Goal: Information Seeking & Learning: Learn about a topic

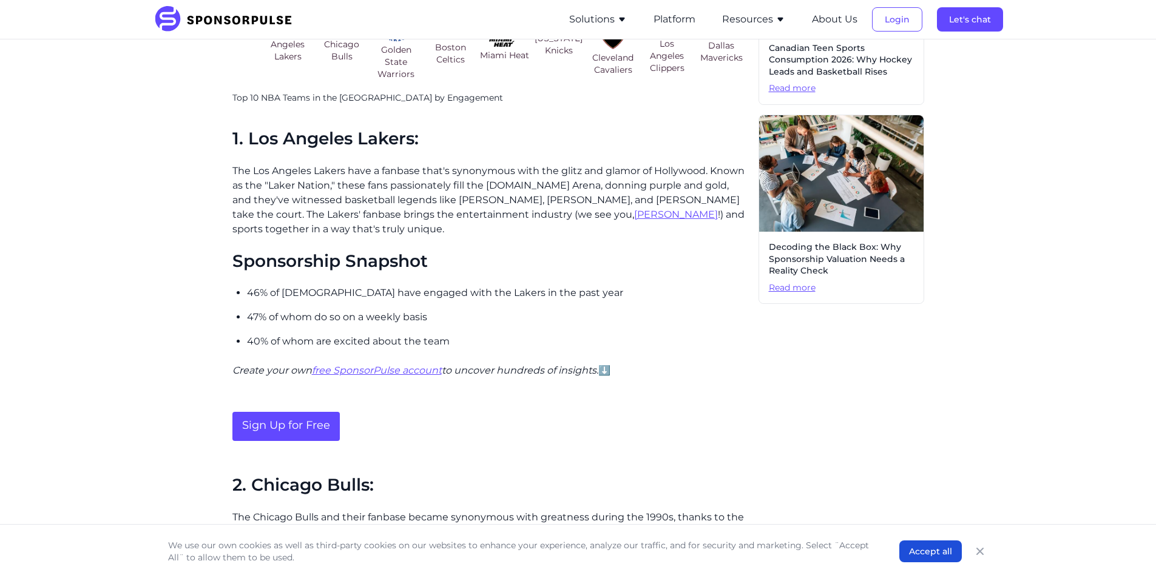
scroll to position [607, 0]
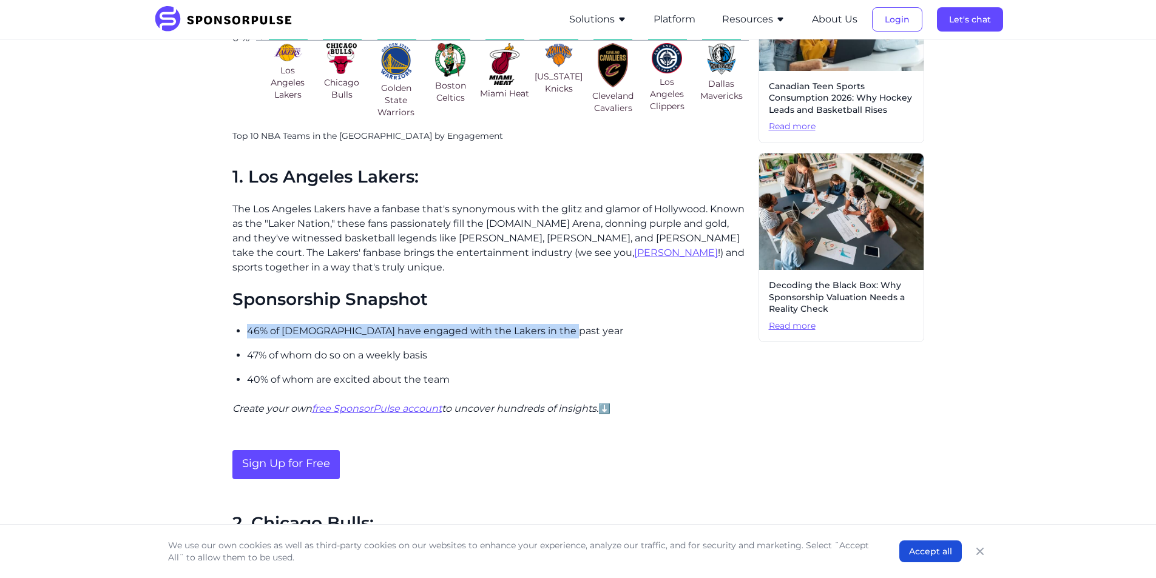
drag, startPoint x: 249, startPoint y: 329, endPoint x: 560, endPoint y: 328, distance: 311.4
click at [560, 328] on p "46% of Americans have engaged with the Lakers in the past year" at bounding box center [498, 331] width 502 height 15
copy p "46% of Americans have engaged with the Lakers in the past year"
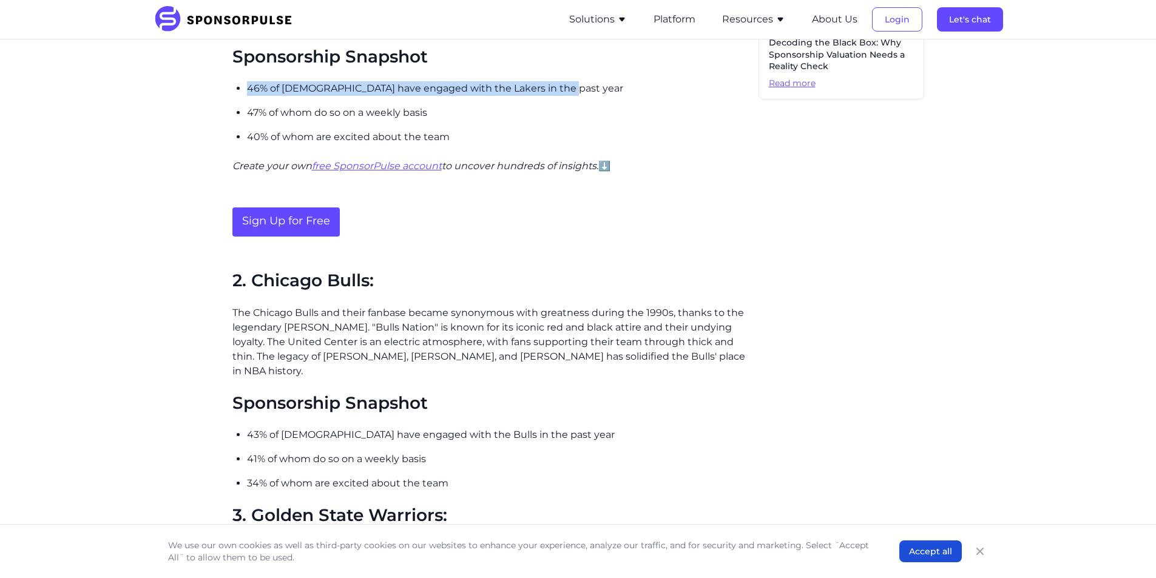
scroll to position [789, 0]
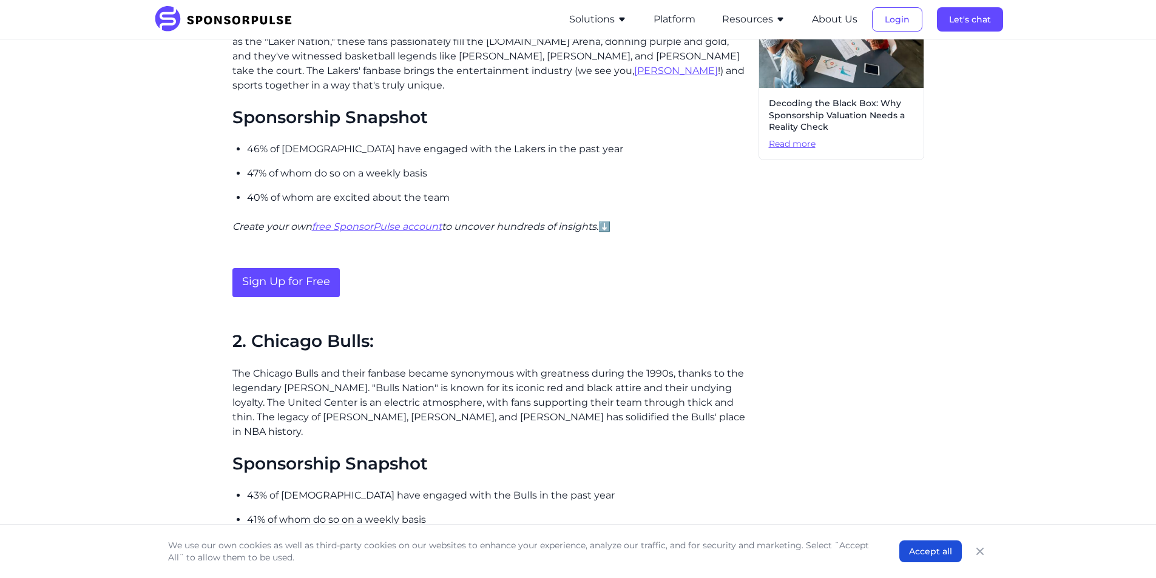
click at [484, 331] on div "The excitement and passion of NBA fans play a significant role in making basket…" at bounding box center [490, 496] width 517 height 1814
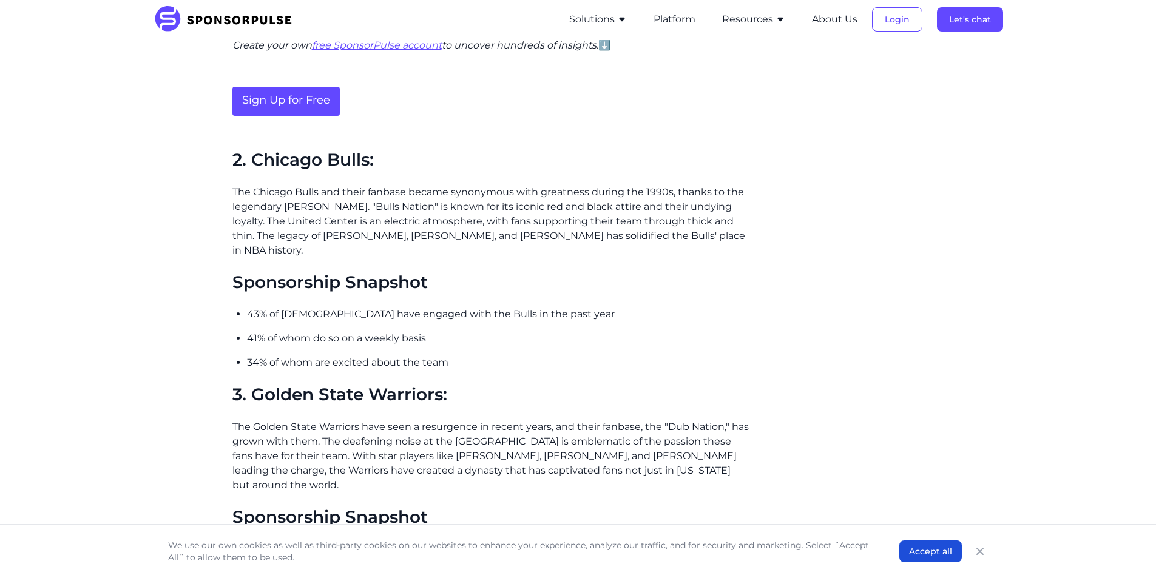
scroll to position [971, 0]
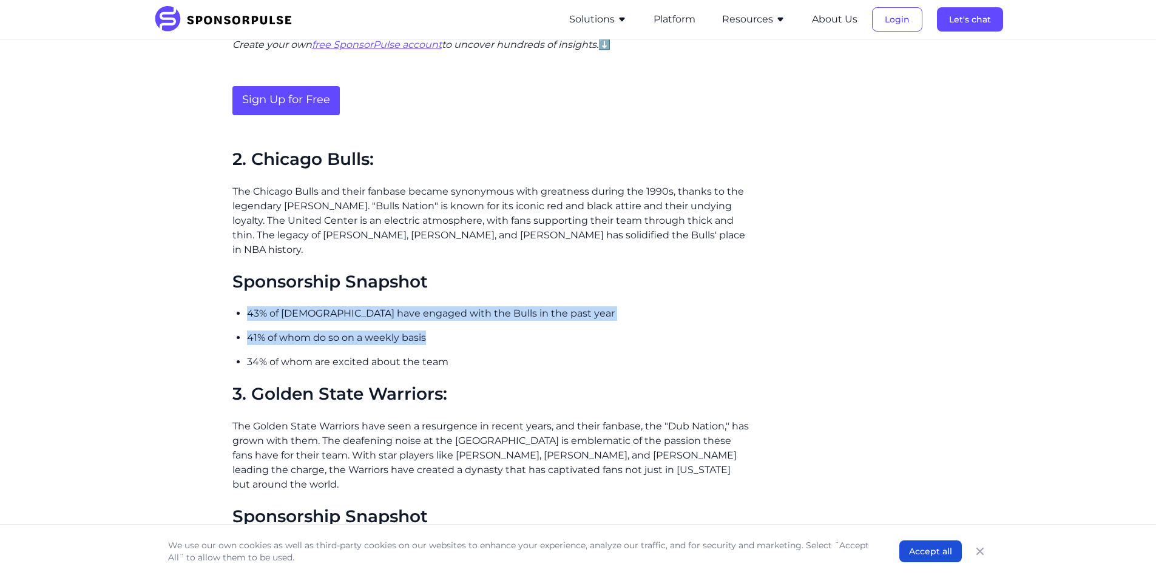
drag, startPoint x: 247, startPoint y: 297, endPoint x: 479, endPoint y: 319, distance: 232.9
click at [540, 322] on ul "43% of Americans have engaged with the Bulls in the past year 41% of whom do so…" at bounding box center [498, 338] width 502 height 63
copy ul "43% of Americans have engaged with the Bulls in the past year 41% of whom do so…"
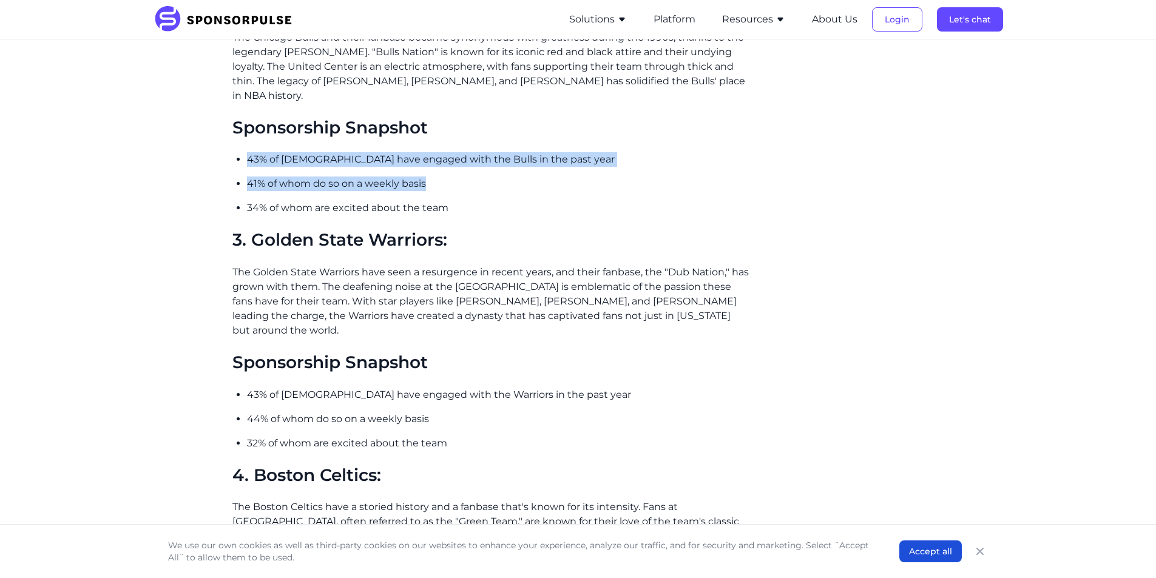
scroll to position [1153, 0]
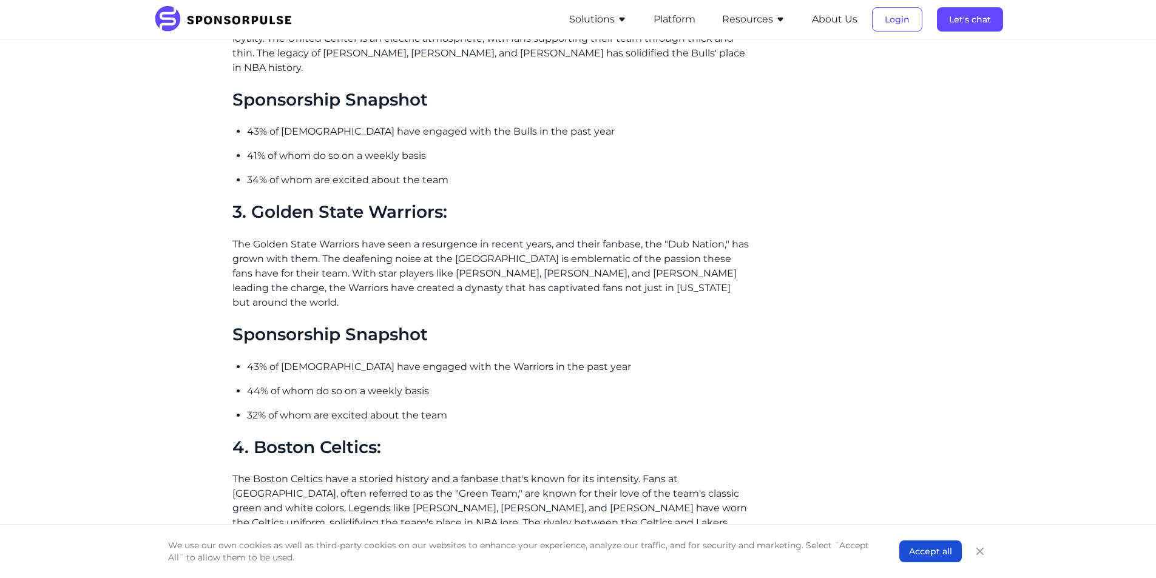
click at [580, 325] on h2 "Sponsorship Snapshot" at bounding box center [490, 335] width 517 height 21
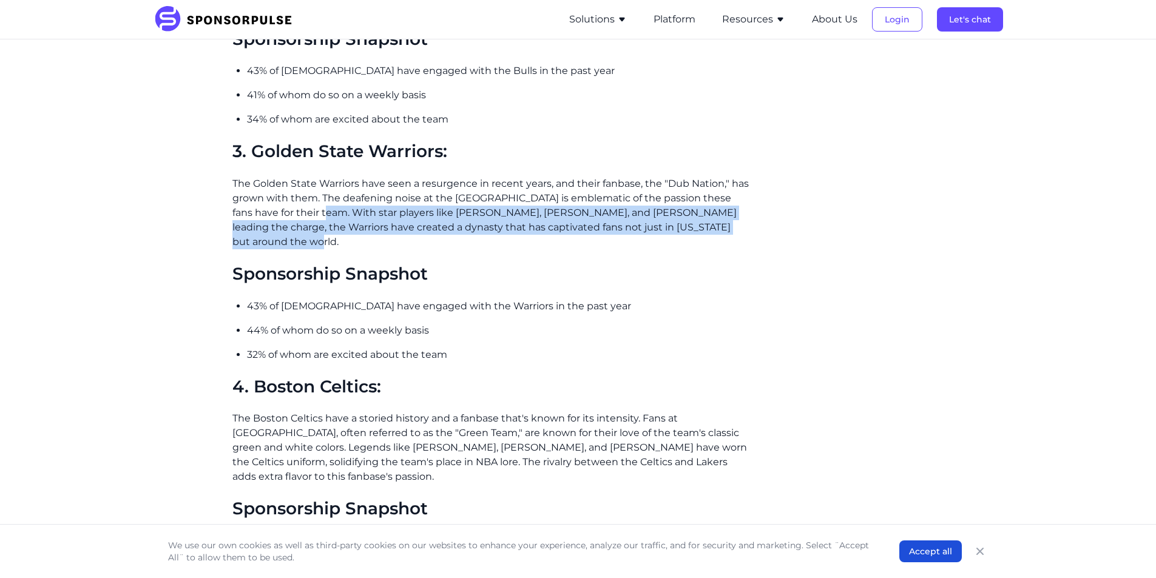
drag, startPoint x: 303, startPoint y: 197, endPoint x: 331, endPoint y: 226, distance: 40.4
click at [331, 226] on p "The Golden State Warriors have seen a resurgence in recent years, and their fan…" at bounding box center [490, 213] width 517 height 73
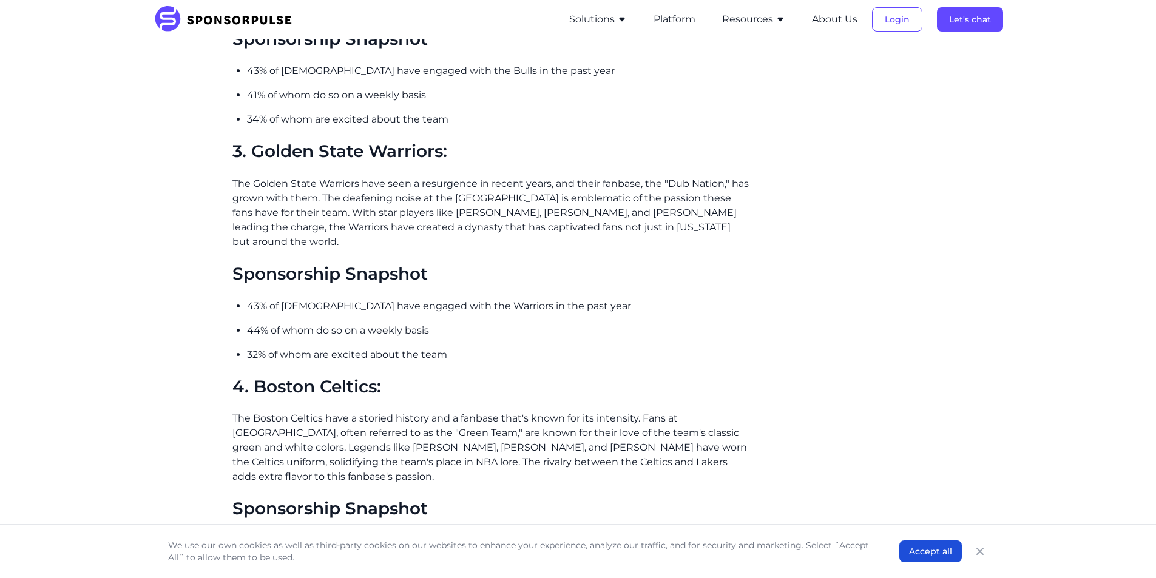
click at [774, 179] on div "Related insights Data-Driven Rankings: The Top New York Sports Teams for Sponso…" at bounding box center [842, 49] width 166 height 1858
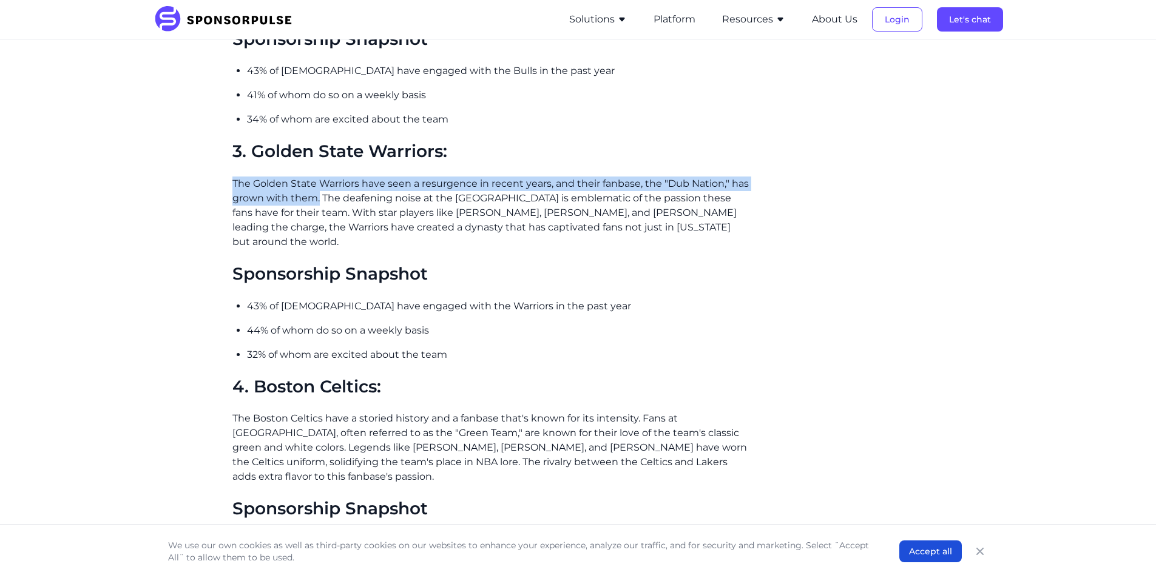
drag, startPoint x: 231, startPoint y: 166, endPoint x: 319, endPoint y: 187, distance: 91.1
copy p "The Golden State Warriors have seen a resurgence in recent years, and their fan…"
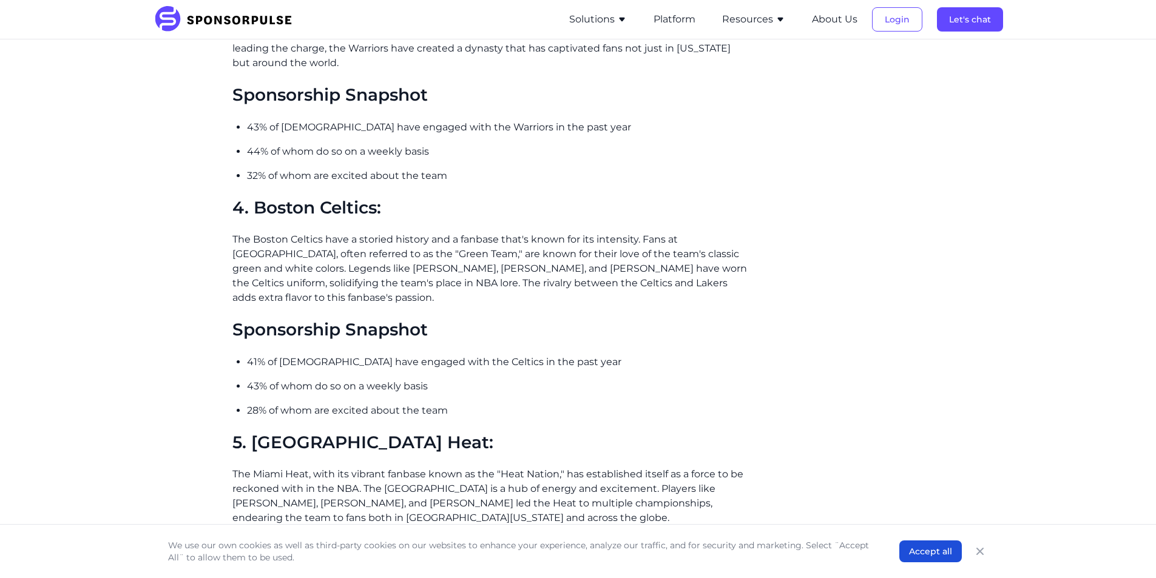
scroll to position [1396, 0]
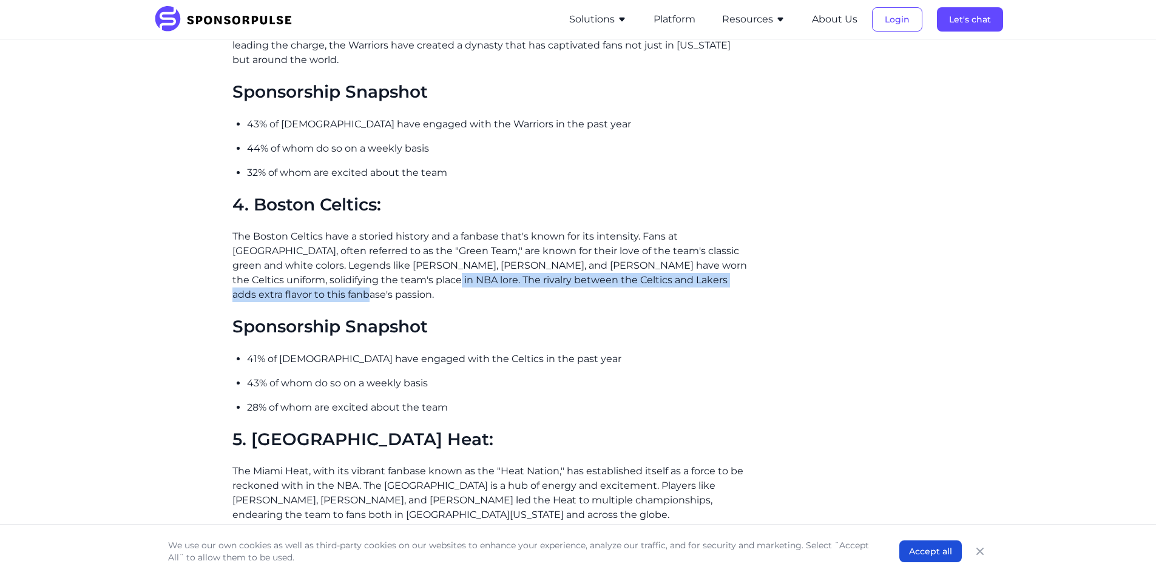
drag, startPoint x: 319, startPoint y: 265, endPoint x: 739, endPoint y: 263, distance: 419.4
click at [739, 263] on p "The Boston Celtics have a storied history and a fanbase that's known for its in…" at bounding box center [490, 265] width 517 height 73
copy p "The rivalry between the Celtics and Lakers adds extra flavor to this fanbase's …"
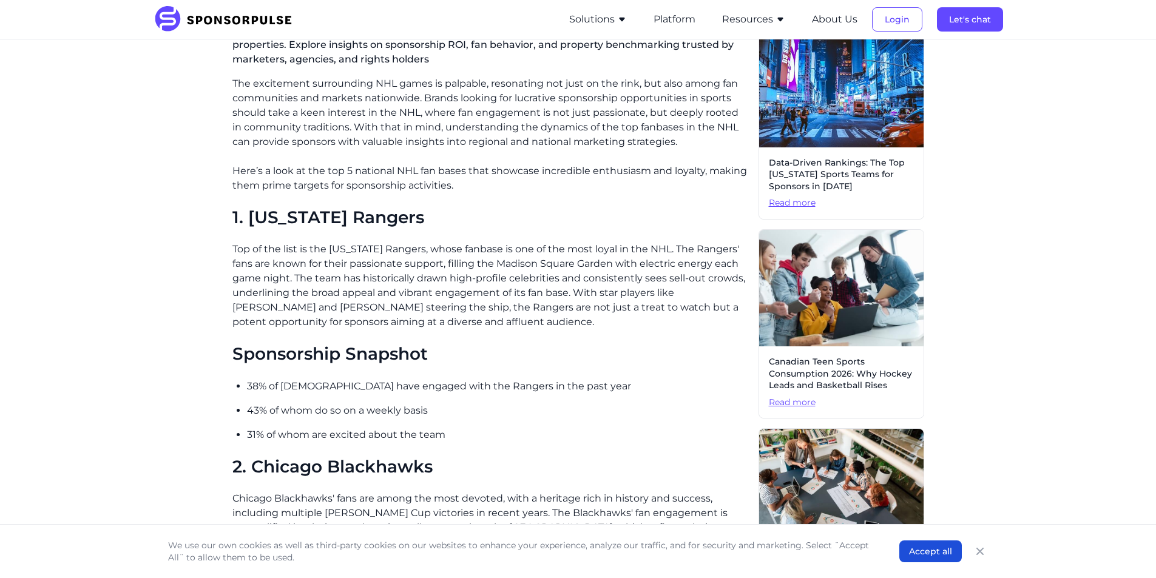
scroll to position [364, 0]
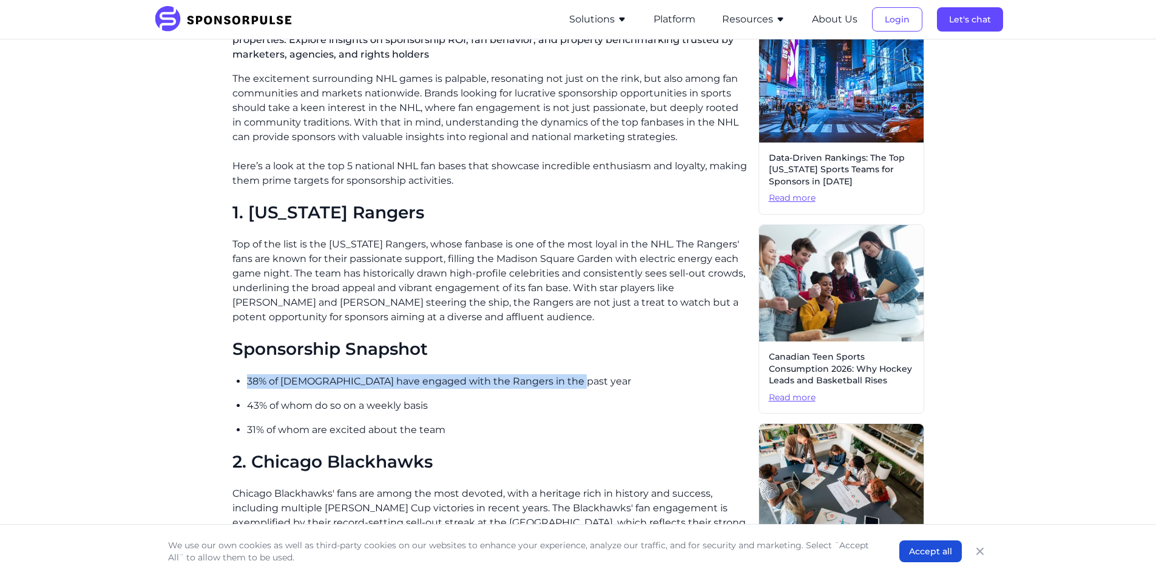
drag, startPoint x: 249, startPoint y: 379, endPoint x: 571, endPoint y: 386, distance: 322.4
click at [571, 386] on p "38% of [DEMOGRAPHIC_DATA] have engaged with the Rangers in the past year" at bounding box center [498, 382] width 502 height 15
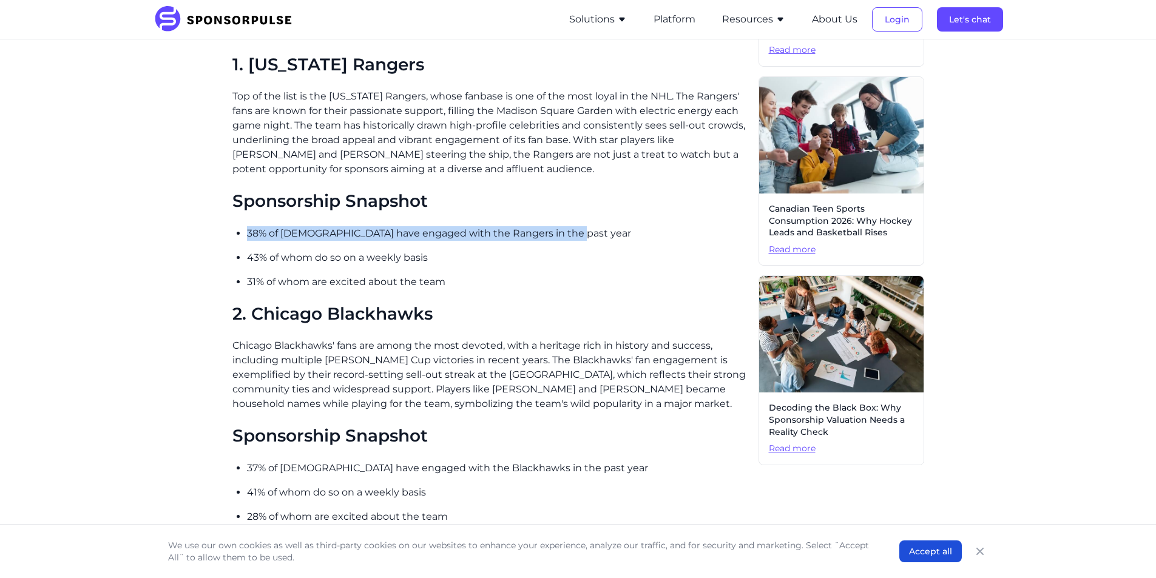
scroll to position [546, 0]
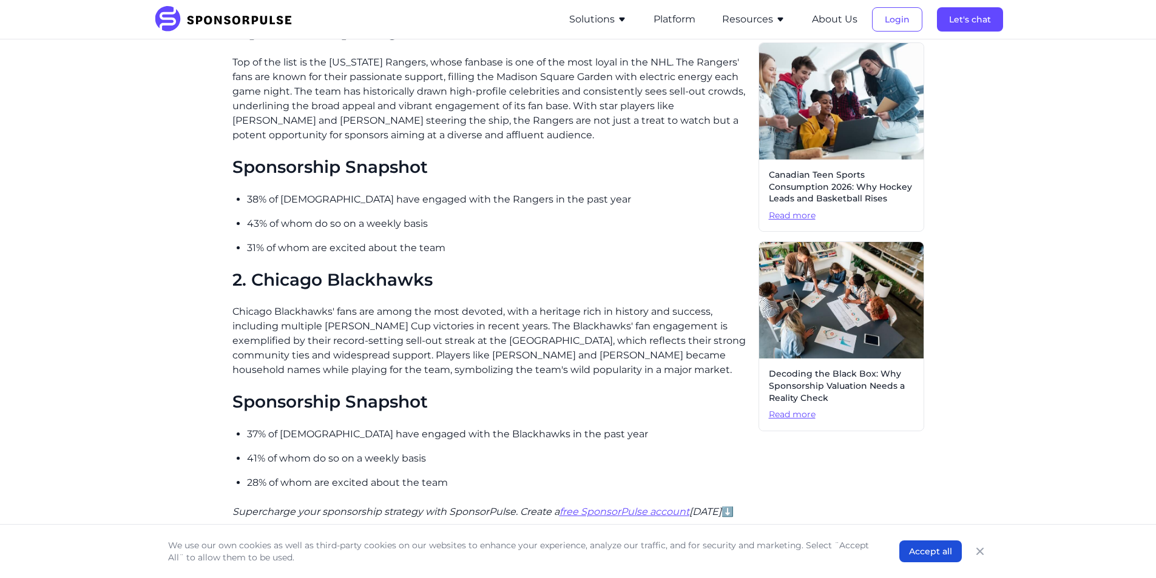
click at [490, 333] on p "Chicago Blackhawks' fans are among the most devoted, with a heritage rich in hi…" at bounding box center [490, 341] width 517 height 73
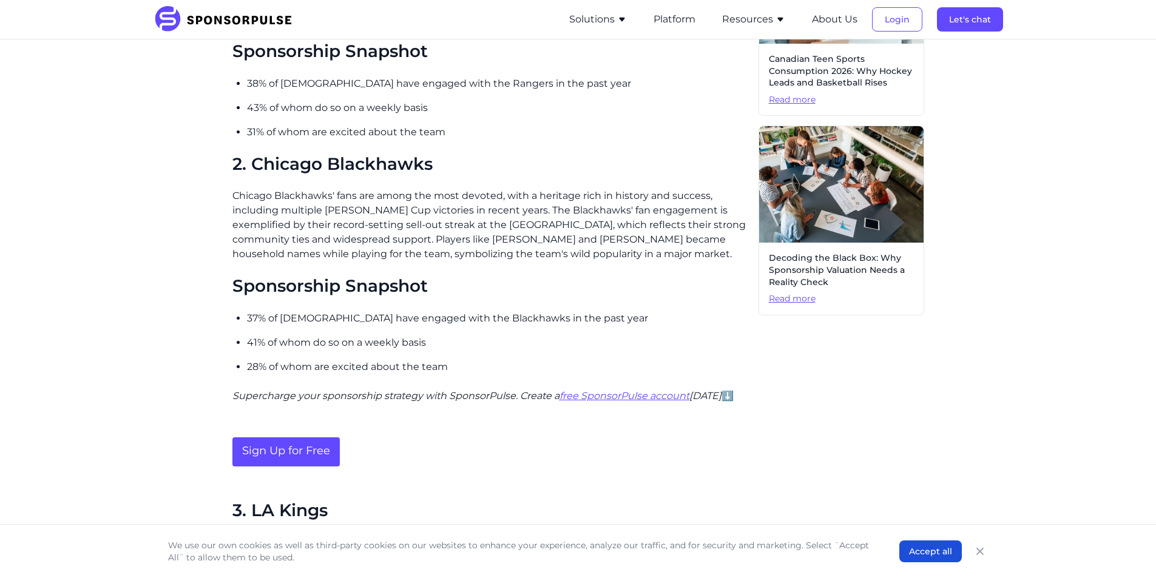
scroll to position [668, 0]
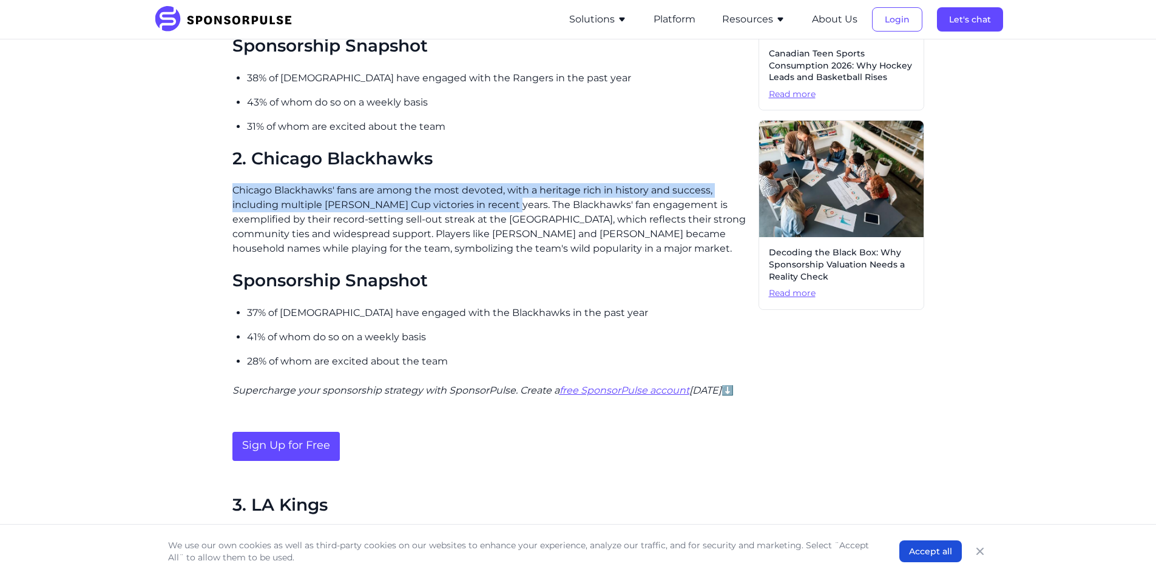
drag, startPoint x: 232, startPoint y: 189, endPoint x: 501, endPoint y: 208, distance: 269.6
click at [501, 208] on p "Chicago Blackhawks' fans are among the most devoted, with a heritage rich in hi…" at bounding box center [490, 219] width 517 height 73
copy p "Chicago Blackhawks' fans are among the most devoted, with a heritage rich in hi…"
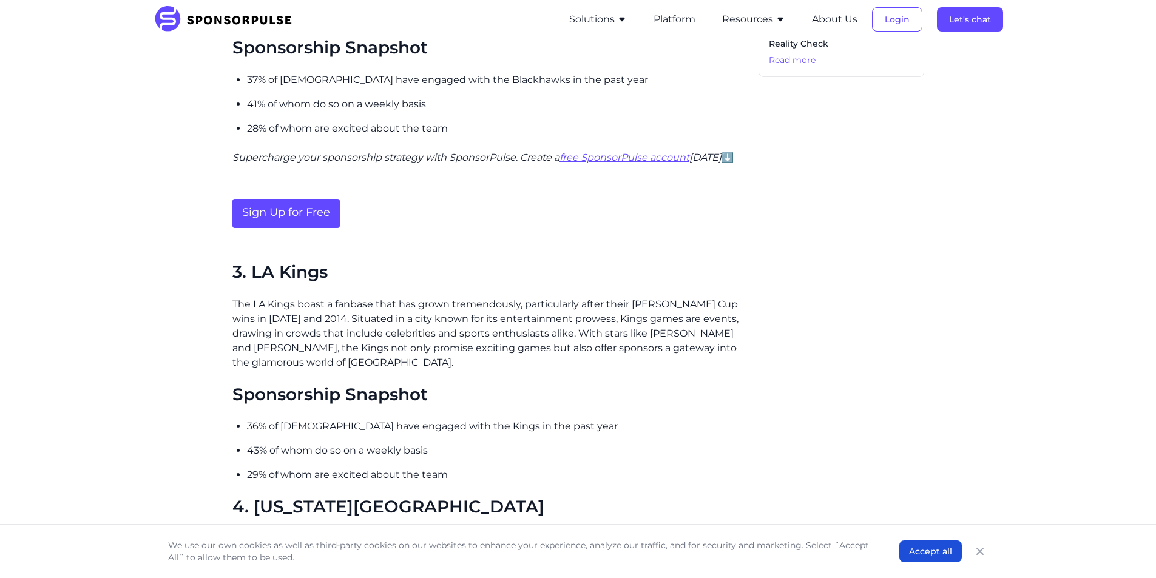
scroll to position [911, 0]
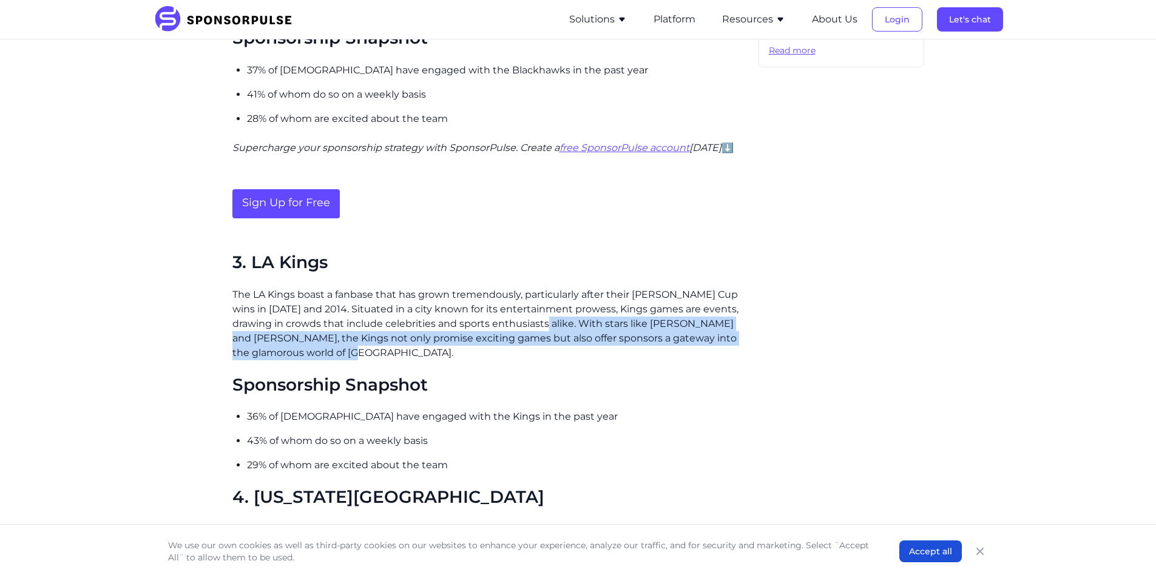
drag, startPoint x: 524, startPoint y: 323, endPoint x: 531, endPoint y: 352, distance: 30.0
click at [531, 352] on p "The LA Kings boast a fanbase that has grown tremendously, particularly after th…" at bounding box center [490, 324] width 517 height 73
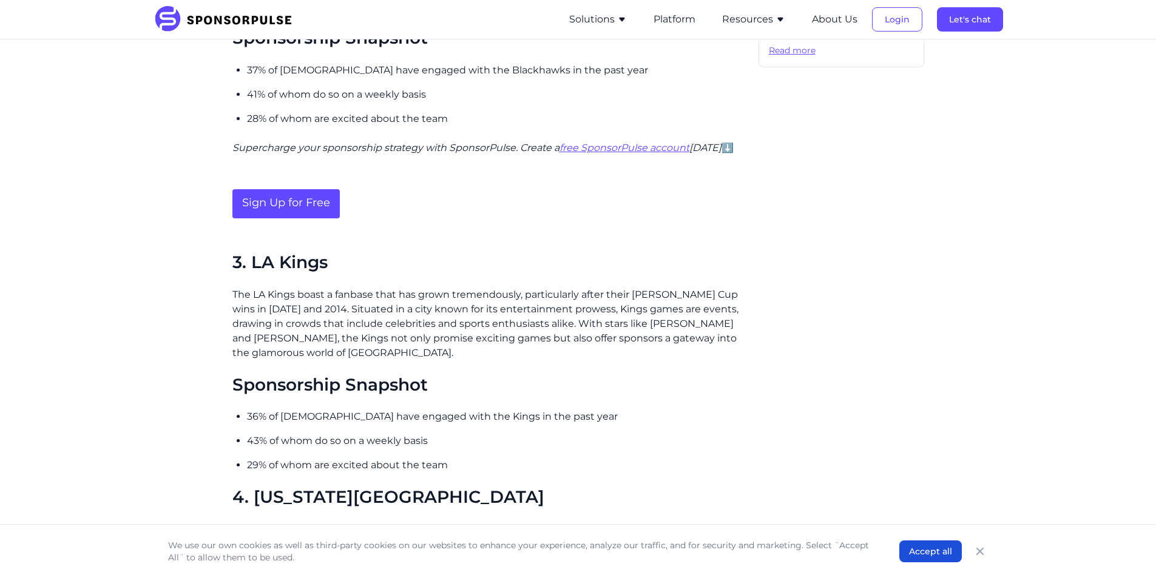
click at [563, 373] on div "The excitement surrounding NHL games is palpable, resonating not just on the ri…" at bounding box center [490, 329] width 517 height 1609
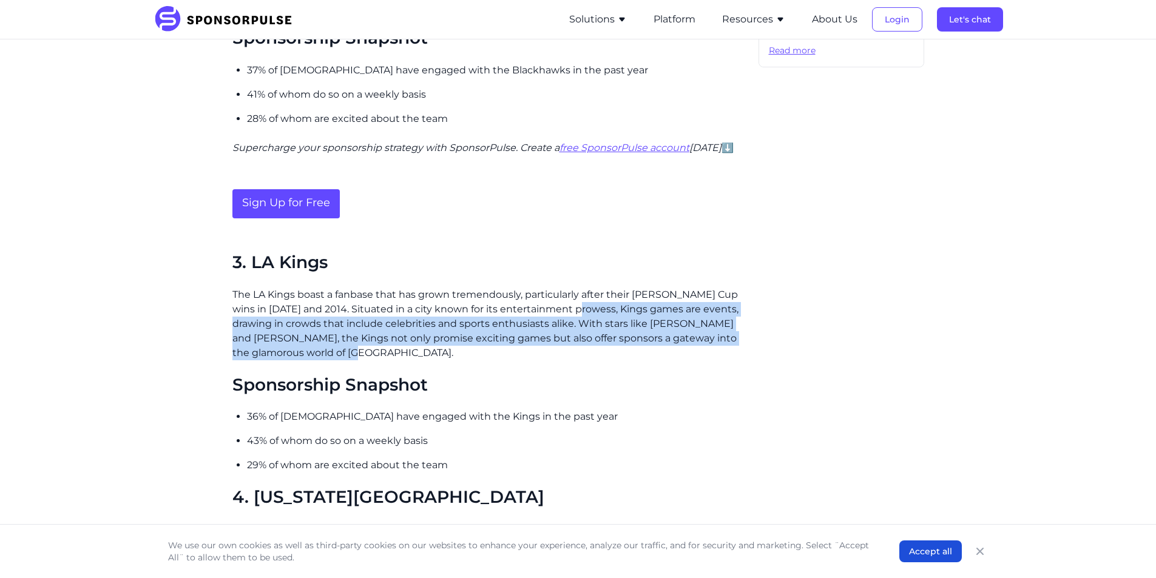
drag, startPoint x: 571, startPoint y: 308, endPoint x: 599, endPoint y: 354, distance: 53.7
click at [599, 354] on p "The LA Kings boast a fanbase that has grown tremendously, particularly after th…" at bounding box center [490, 324] width 517 height 73
copy p "Kings games are events, drawing in crowds that include celebrities and sports e…"
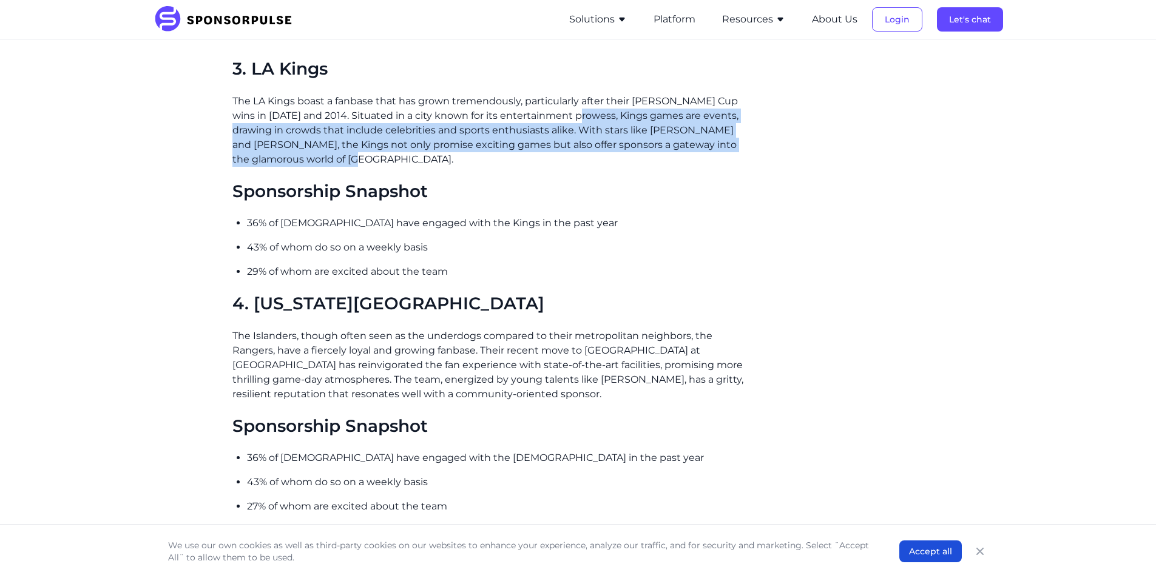
scroll to position [1153, 0]
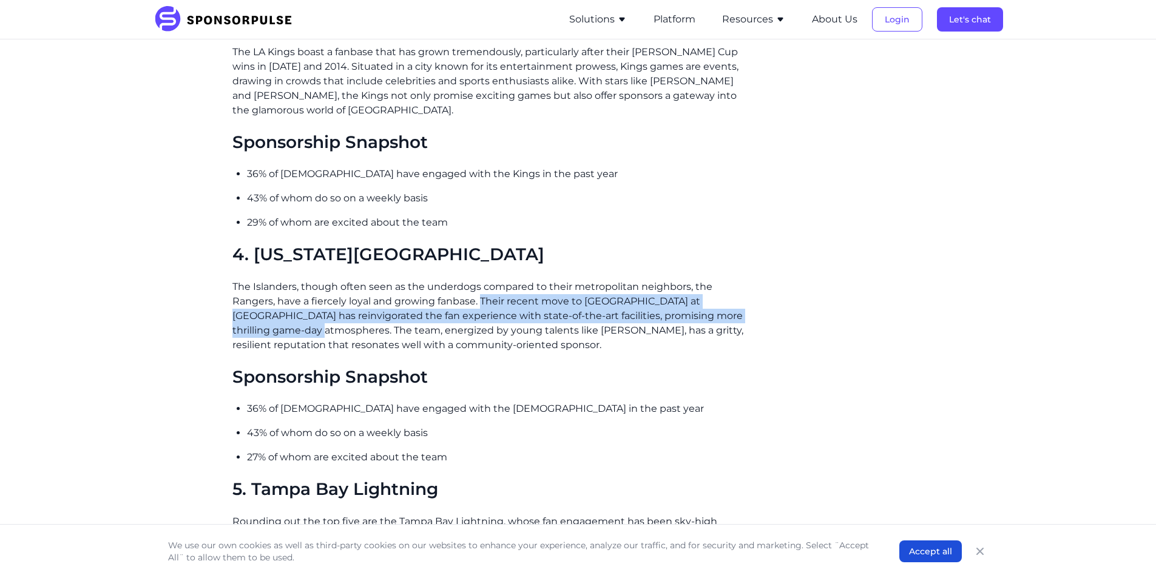
drag, startPoint x: 481, startPoint y: 301, endPoint x: 300, endPoint y: 327, distance: 183.4
click at [300, 327] on p "The Islanders, though often seen as the underdogs compared to their metropolita…" at bounding box center [490, 316] width 517 height 73
copy p "Their recent move to UBS Arena at Belmont Park has reinvigorated the fan experi…"
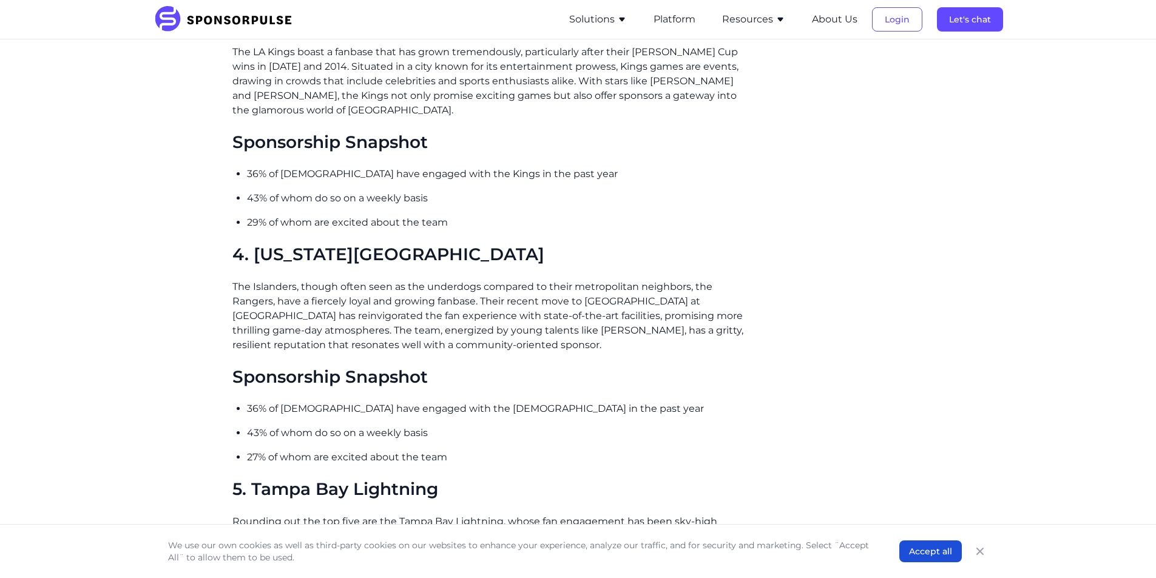
click at [585, 407] on p "36% of Americans have engaged with the Islanders in the past year" at bounding box center [498, 409] width 502 height 15
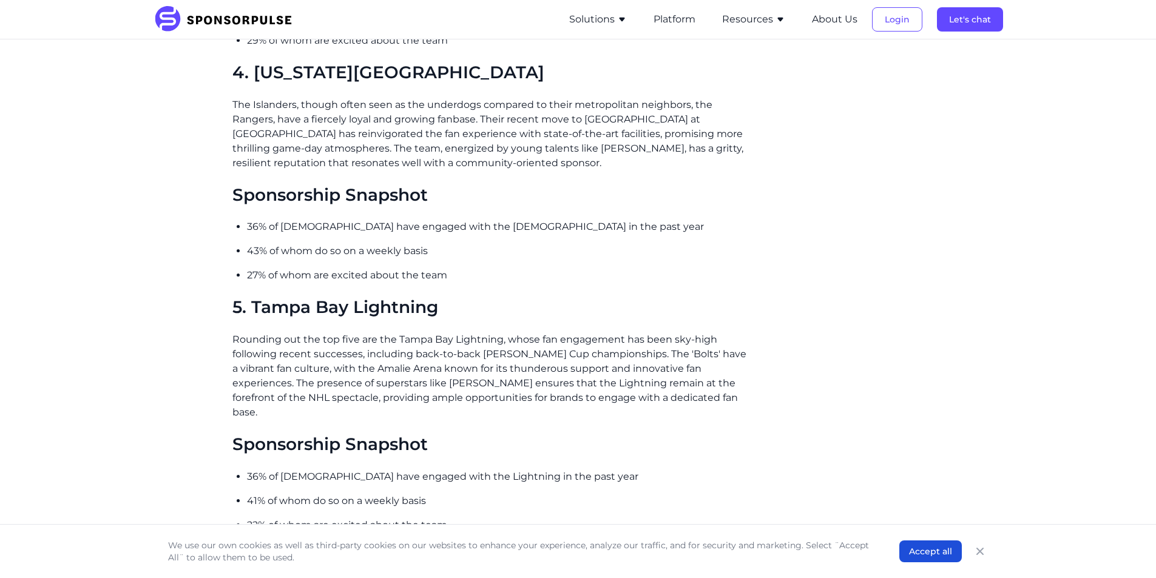
scroll to position [1396, 0]
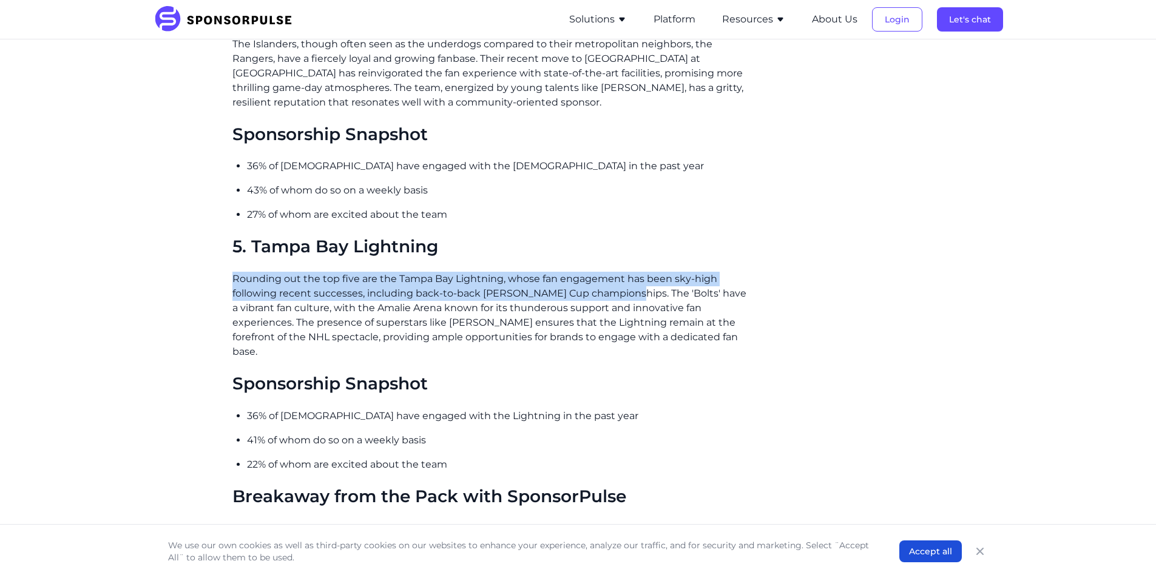
drag, startPoint x: 233, startPoint y: 276, endPoint x: 622, endPoint y: 291, distance: 389.4
click at [622, 291] on p "Rounding out the top five are the Tampa Bay Lightning, whose fan engagement has…" at bounding box center [490, 315] width 517 height 87
copy p "Rounding out the top five are the Tampa Bay Lightning, whose fan engagement has…"
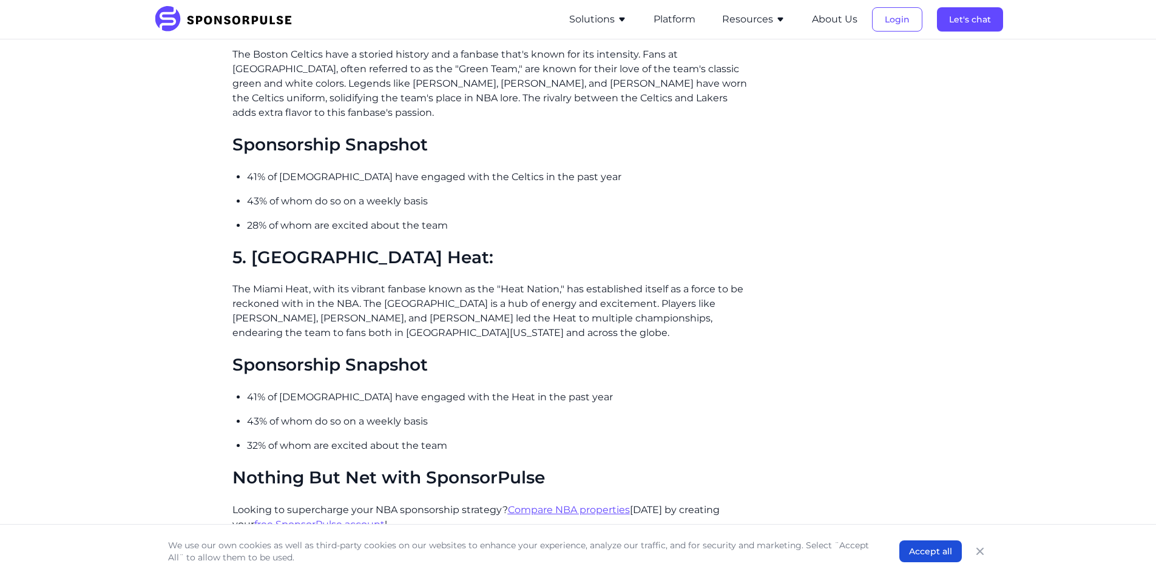
scroll to position [1639, 0]
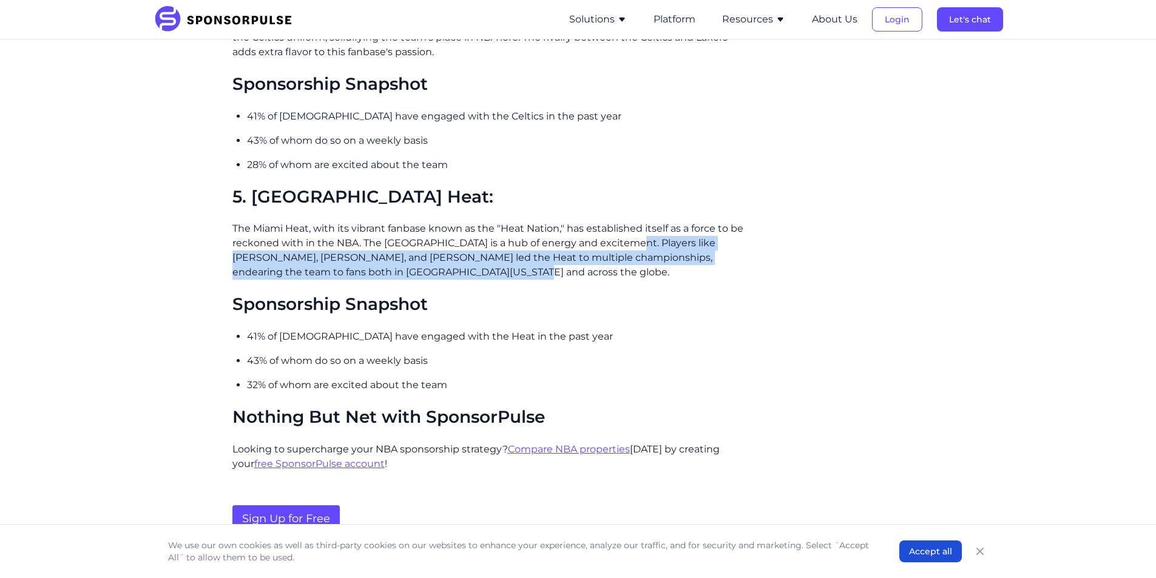
drag, startPoint x: 625, startPoint y: 211, endPoint x: 631, endPoint y: 243, distance: 32.6
click at [631, 243] on p "The Miami Heat, with its vibrant fanbase known as the "Heat Nation," has establ…" at bounding box center [490, 251] width 517 height 58
copy p "Players like [PERSON_NAME], [PERSON_NAME], and [PERSON_NAME] led the Heat to mu…"
